Goal: Task Accomplishment & Management: Complete application form

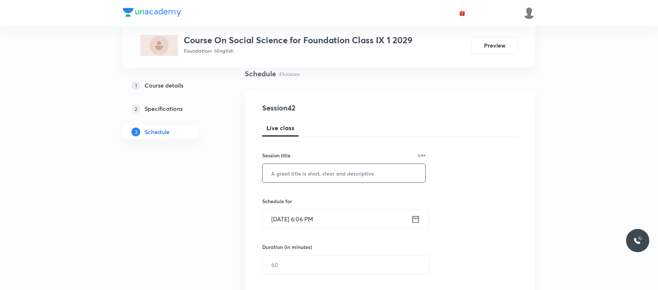
scroll to position [54, 0]
click at [347, 173] on input "text" at bounding box center [343, 173] width 163 height 19
type input "c"
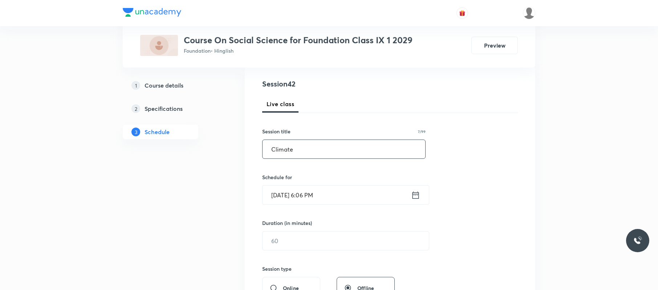
type input "Climate"
click at [353, 192] on input "Sep 1, 2025, 6:06 PM" at bounding box center [336, 194] width 148 height 19
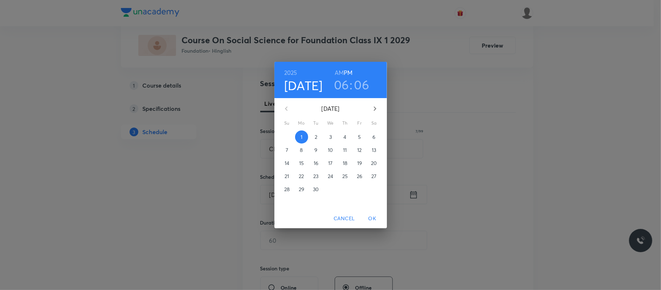
click at [360, 82] on h3 "06" at bounding box center [361, 84] width 15 height 15
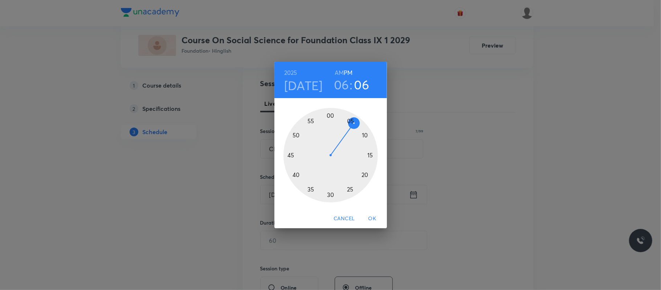
click at [369, 133] on div at bounding box center [331, 155] width 94 height 94
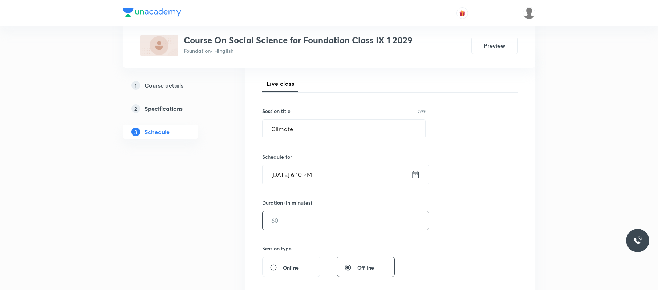
scroll to position [99, 0]
click at [318, 223] on input "text" at bounding box center [345, 220] width 166 height 19
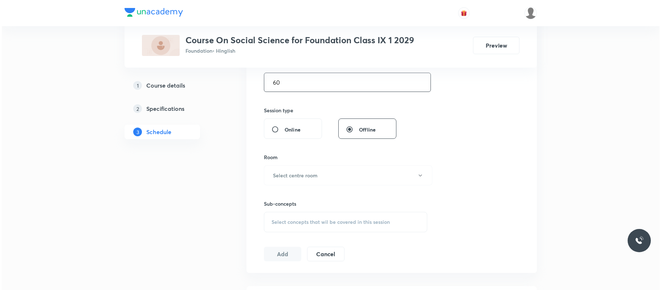
scroll to position [235, 0]
type input "60"
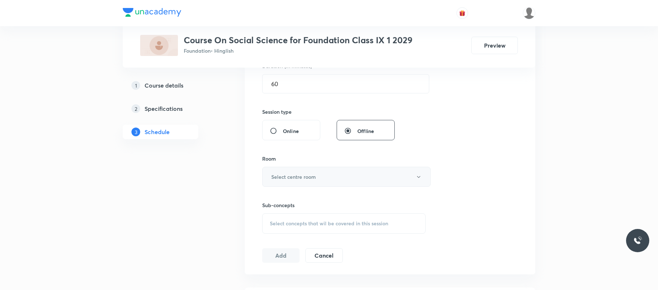
click at [336, 175] on button "Select centre room" at bounding box center [346, 177] width 168 height 20
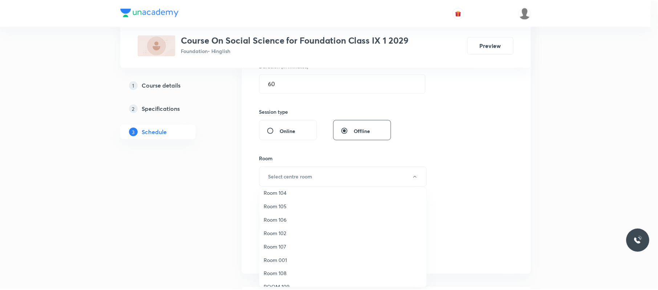
scroll to position [33, 0]
click at [295, 264] on li "Room 001" at bounding box center [345, 258] width 168 height 13
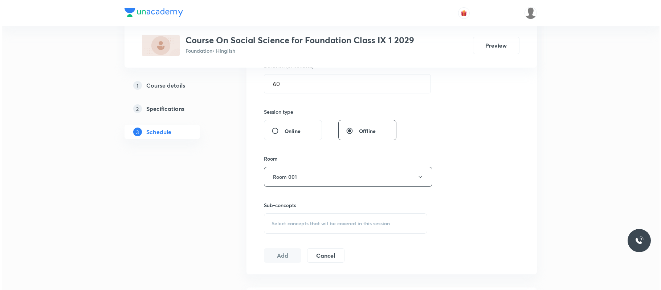
scroll to position [236, 0]
click at [333, 171] on button "Room 001" at bounding box center [346, 176] width 168 height 20
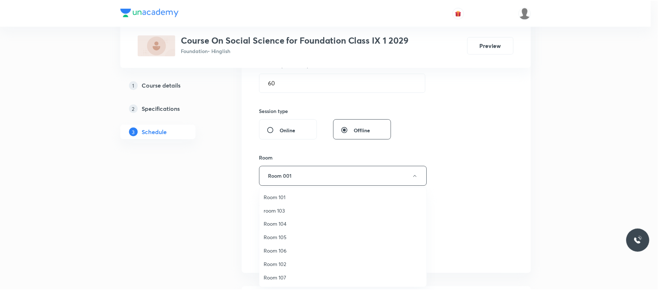
scroll to position [54, 0]
click at [293, 247] on span "Room 108" at bounding box center [344, 251] width 159 height 8
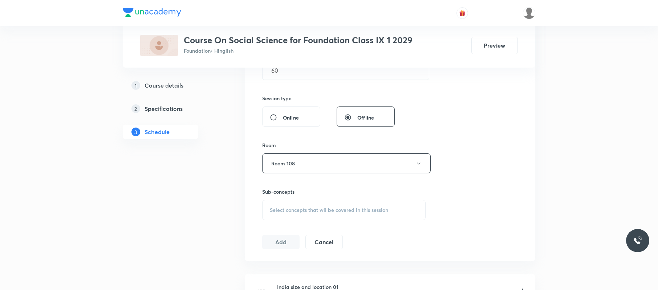
scroll to position [249, 0]
click at [321, 216] on div "Select concepts that wil be covered in this session" at bounding box center [343, 209] width 163 height 20
drag, startPoint x: 302, startPoint y: 263, endPoint x: 333, endPoint y: 257, distance: 31.5
click at [303, 264] on p "Climatic Control" at bounding box center [296, 266] width 37 height 8
checkbox input "true"
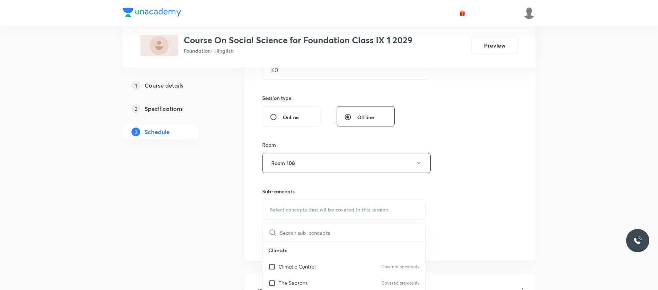
scroll to position [0, 0]
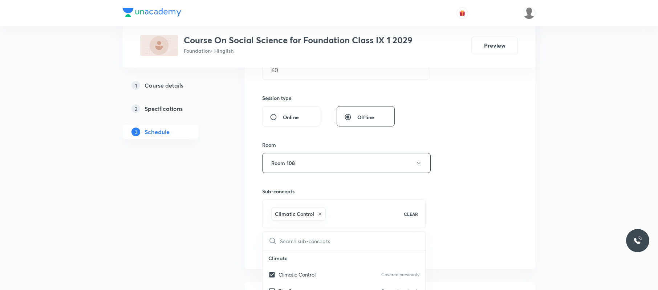
drag, startPoint x: 484, startPoint y: 191, endPoint x: 443, endPoint y: 200, distance: 42.4
click at [484, 191] on div "Session 42 Live class Session title 7/99 Climate ​ Schedule for Sep 1, 2025, 6:…" at bounding box center [390, 82] width 256 height 349
click at [276, 254] on button "Add" at bounding box center [280, 249] width 37 height 15
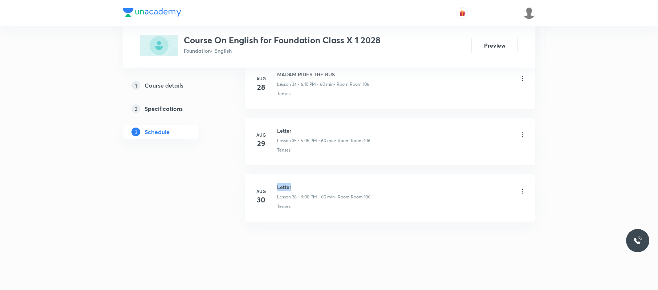
drag, startPoint x: 295, startPoint y: 181, endPoint x: 276, endPoint y: 176, distance: 20.1
click at [276, 176] on li "[DATE] Letter Lesson 36 • 4:00 PM • 60 min • Room Room 106 Tenses" at bounding box center [390, 198] width 290 height 48
copy h6 "Letter"
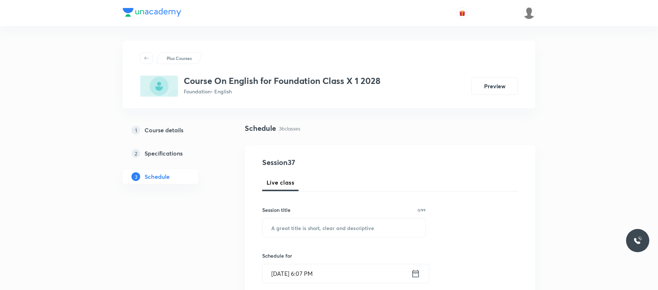
click at [314, 217] on div "Session title 0/99 ​" at bounding box center [343, 221] width 163 height 31
paste input "Letter"
click at [314, 224] on input "text" at bounding box center [343, 227] width 163 height 19
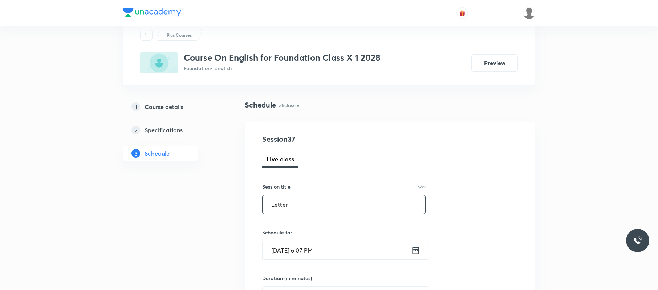
scroll to position [24, 0]
type input "Letter"
click at [328, 256] on input "[DATE] 6:07 PM" at bounding box center [336, 249] width 148 height 19
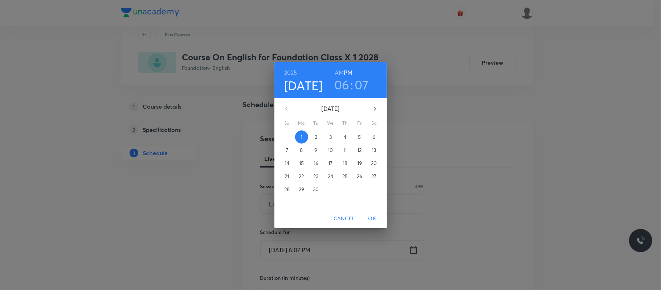
click at [366, 82] on h3 "07" at bounding box center [362, 84] width 14 height 15
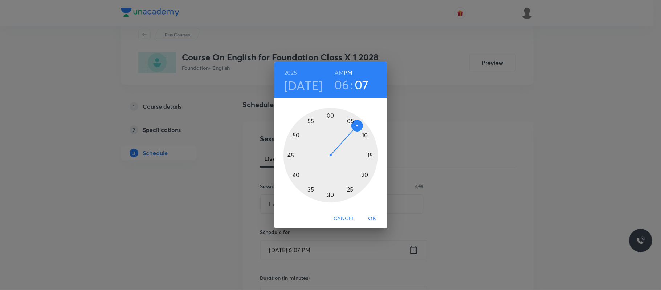
click at [366, 134] on div at bounding box center [331, 155] width 94 height 94
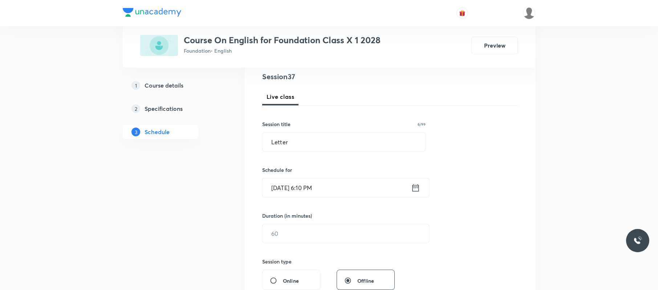
scroll to position [113, 0]
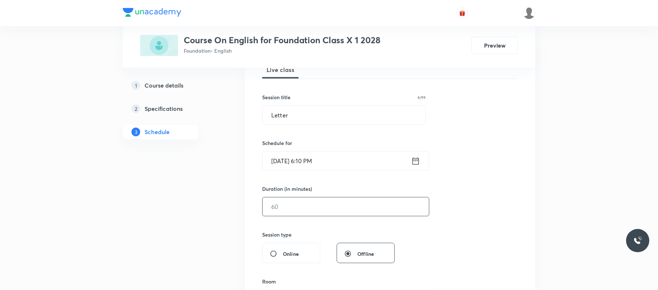
click at [315, 213] on input "text" at bounding box center [345, 206] width 166 height 19
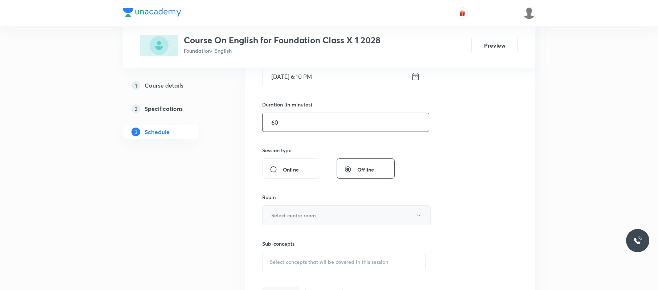
type input "60"
click at [315, 215] on h6 "Select centre room" at bounding box center [293, 215] width 45 height 8
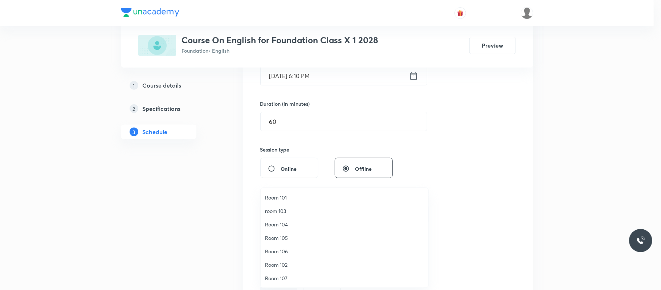
click at [295, 248] on span "Room 106" at bounding box center [344, 251] width 159 height 8
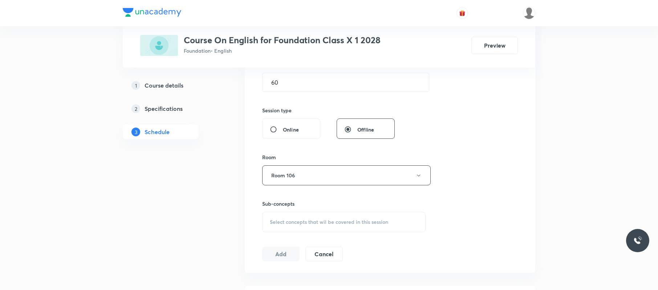
scroll to position [238, 0]
click at [318, 225] on div "Select concepts that wil be covered in this session" at bounding box center [343, 220] width 163 height 20
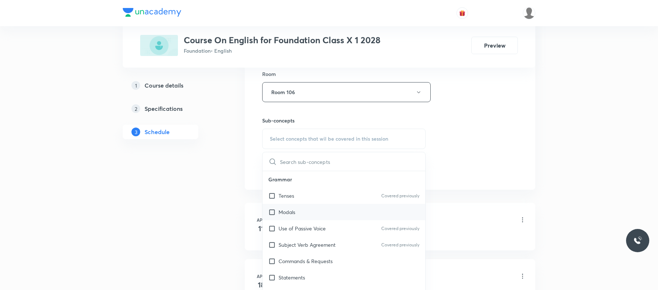
scroll to position [321, 0]
click at [317, 243] on p "Subject Verb Agreement" at bounding box center [306, 244] width 57 height 8
checkbox input "true"
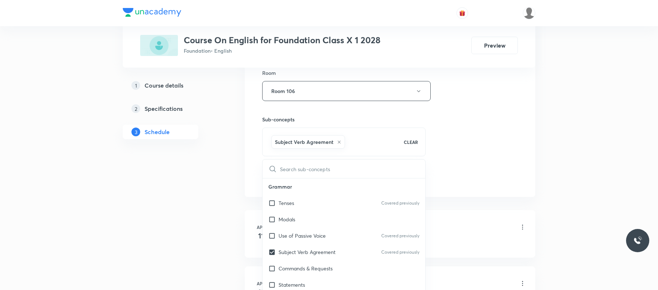
click at [524, 141] on div "Session 37 Live class Session title 6/99 Letter ​ Schedule for [DATE] 6:10 PM ​…" at bounding box center [390, 10] width 290 height 372
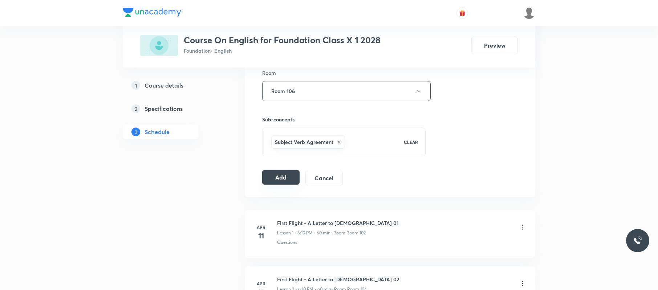
click at [288, 174] on button "Add" at bounding box center [280, 177] width 37 height 15
